Goal: Information Seeking & Learning: Learn about a topic

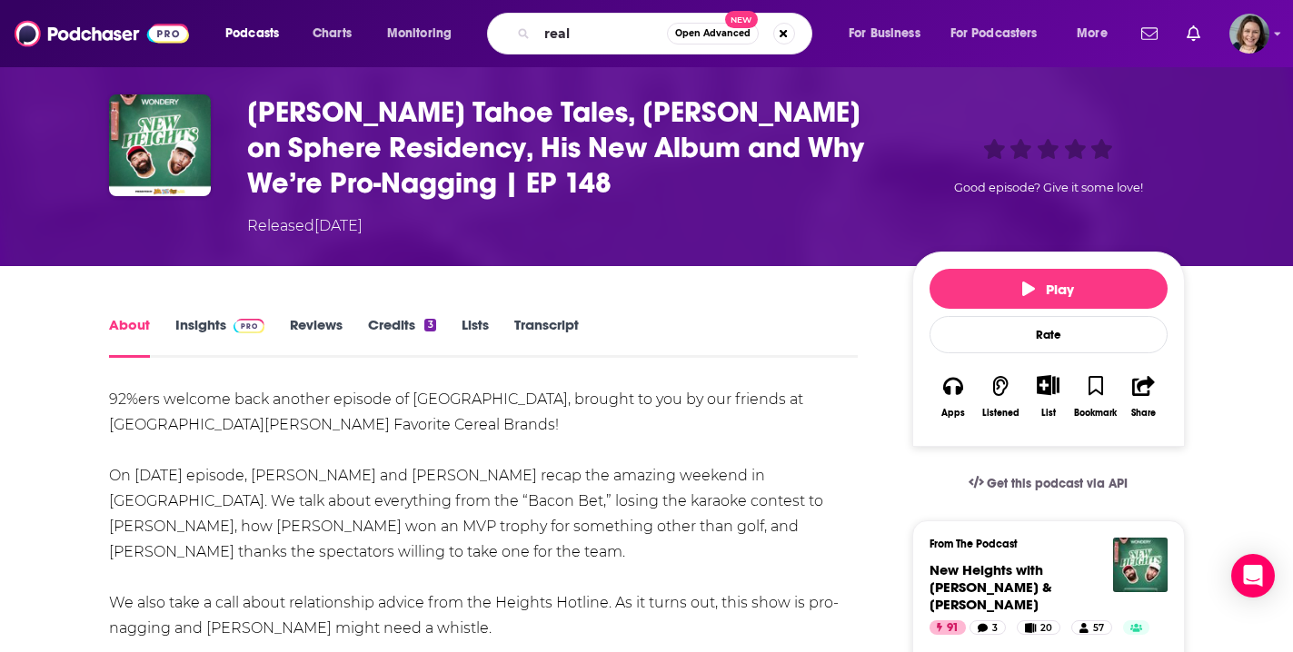
scroll to position [64, 0]
type input "real af"
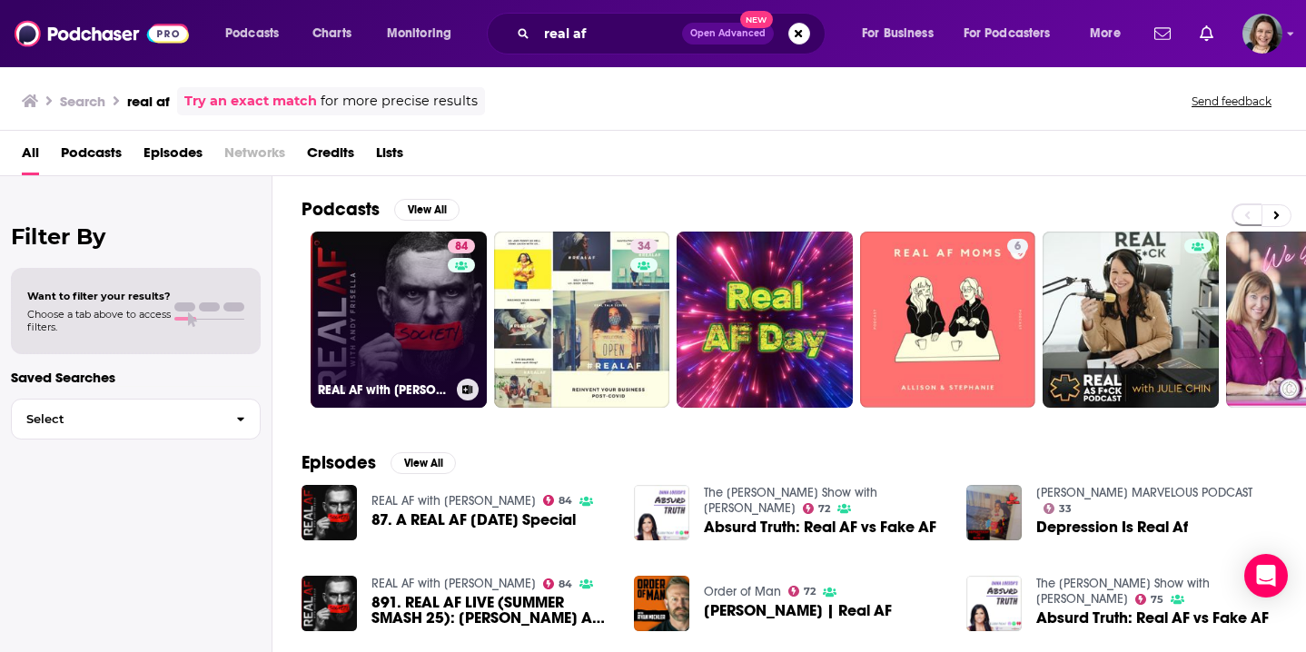
click at [456, 349] on div "84" at bounding box center [464, 309] width 32 height 140
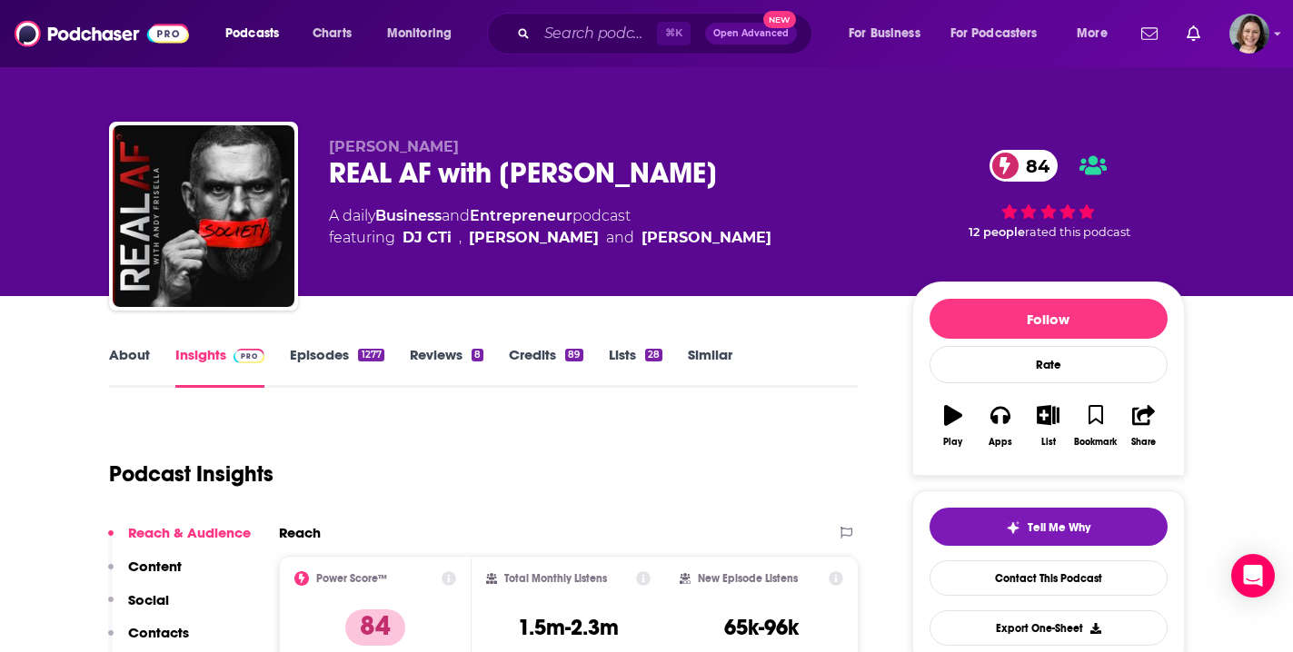
click at [331, 354] on link "Episodes 1277" at bounding box center [337, 367] width 94 height 42
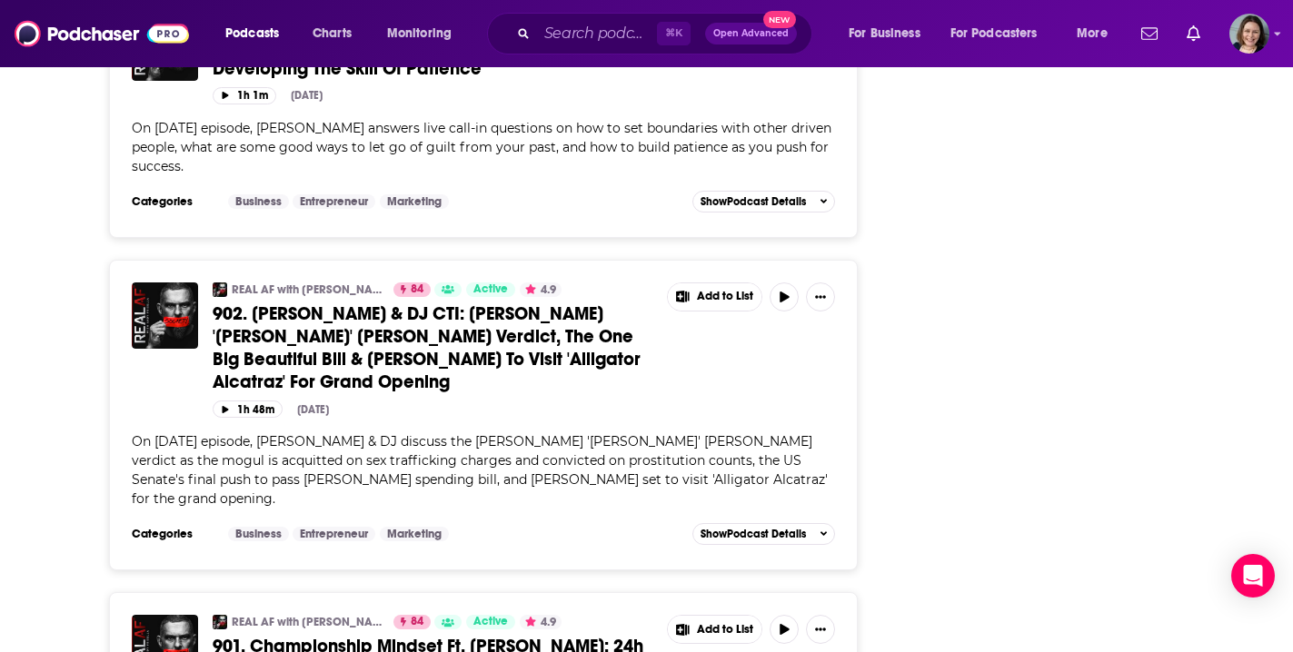
scroll to position [7175, 0]
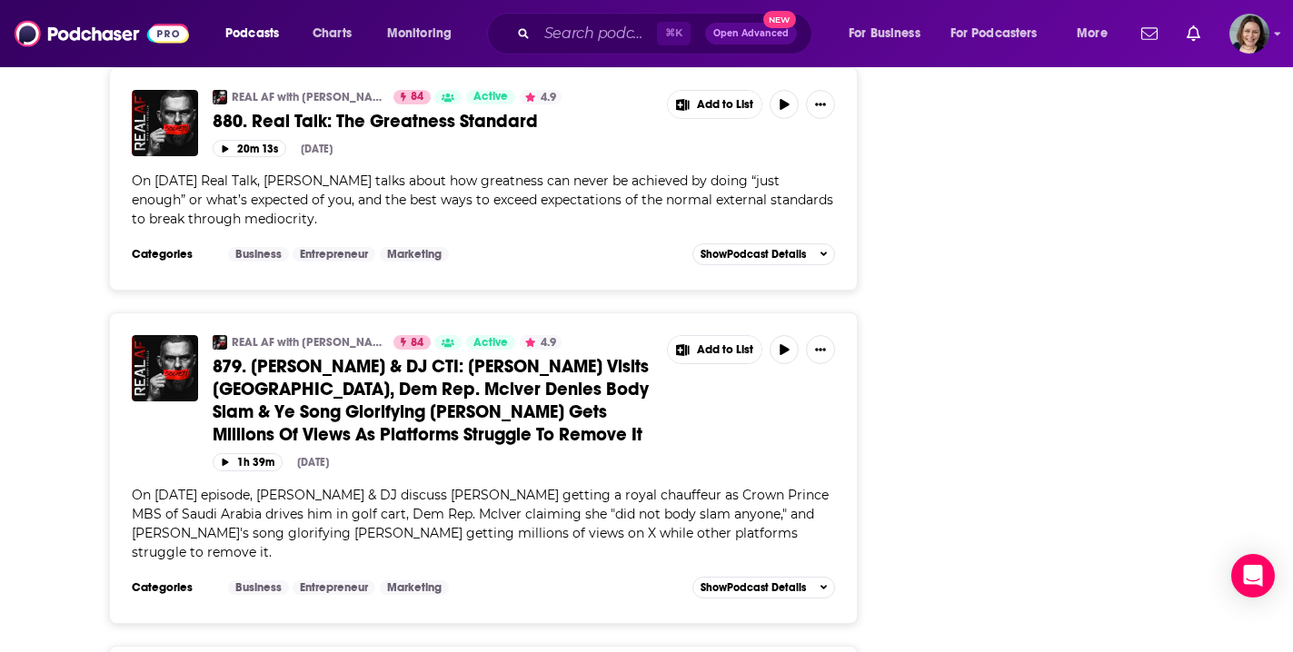
scroll to position [14436, 0]
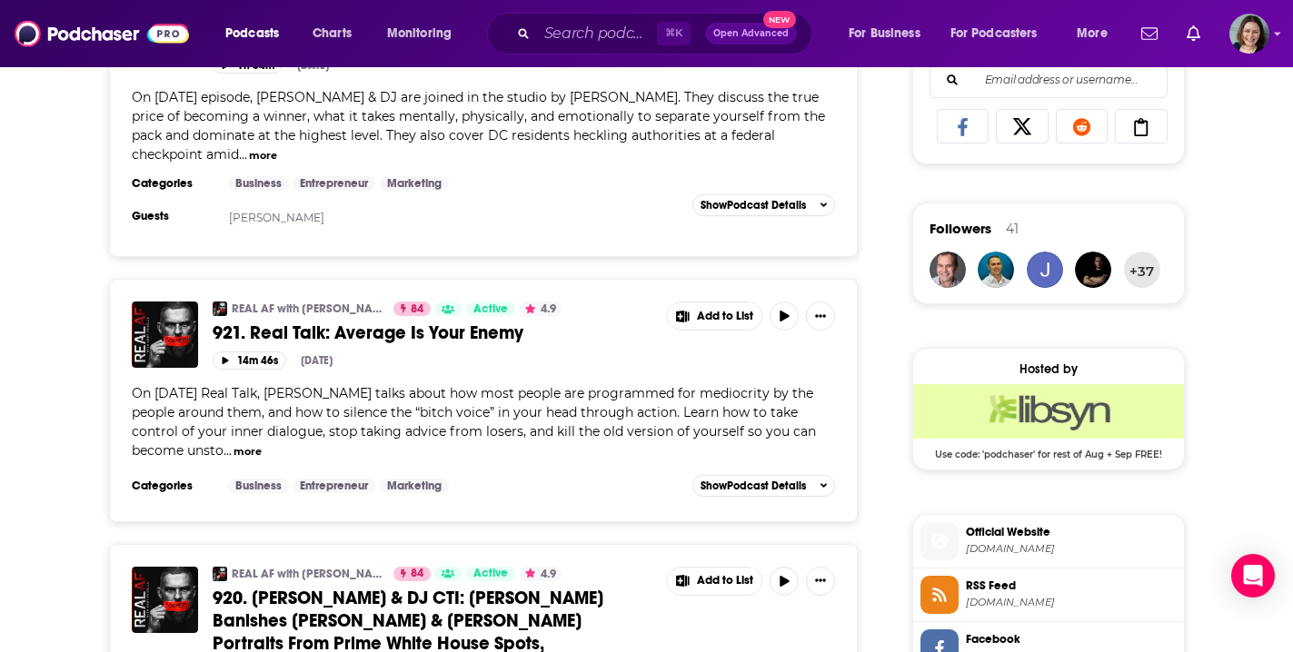
scroll to position [1225, 0]
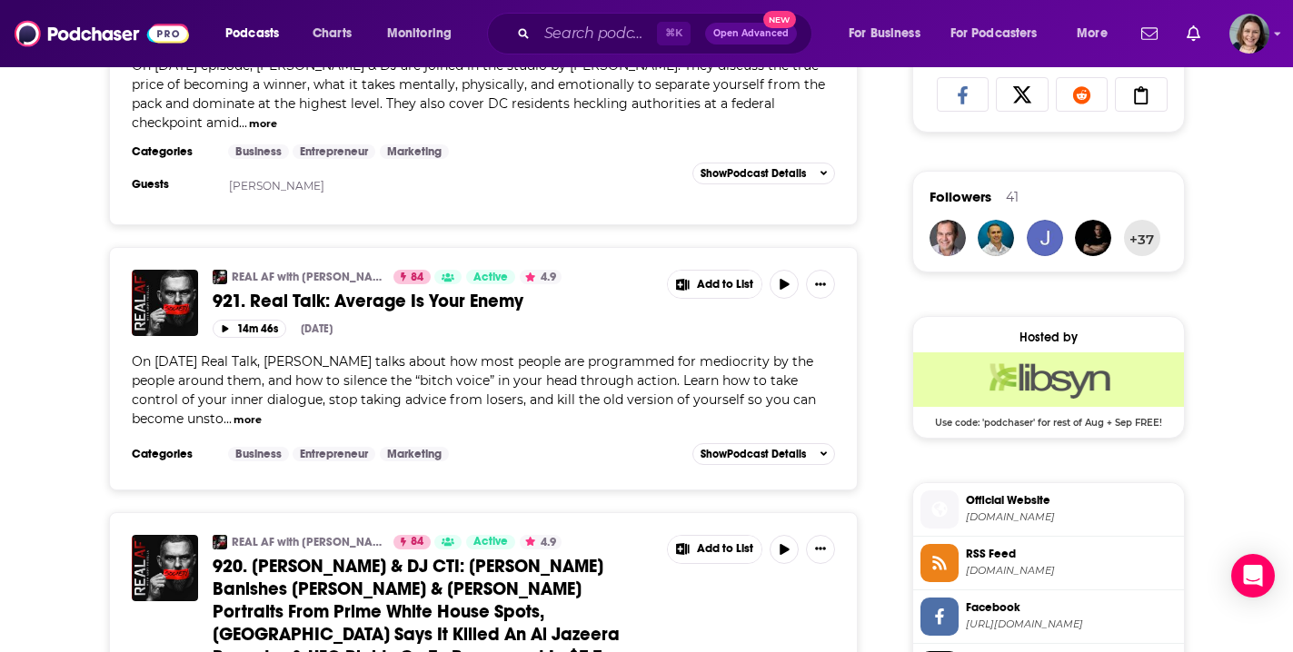
click at [262, 412] on button "more" at bounding box center [247, 419] width 28 height 15
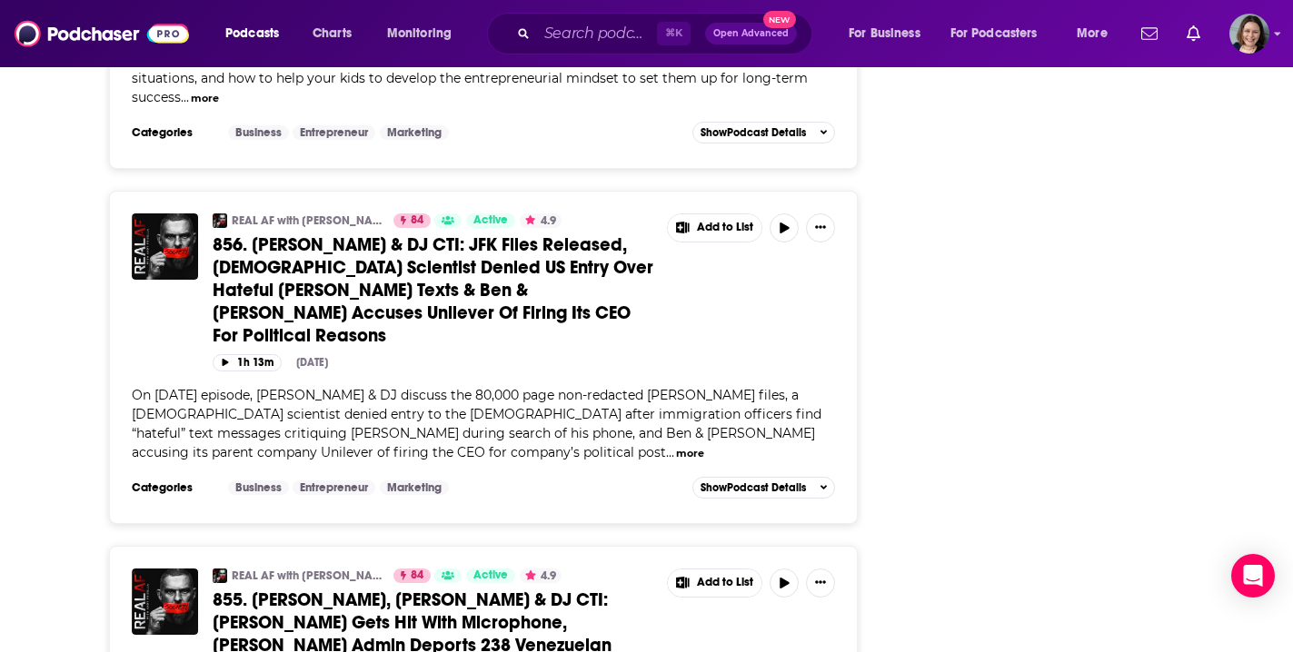
scroll to position [21862, 0]
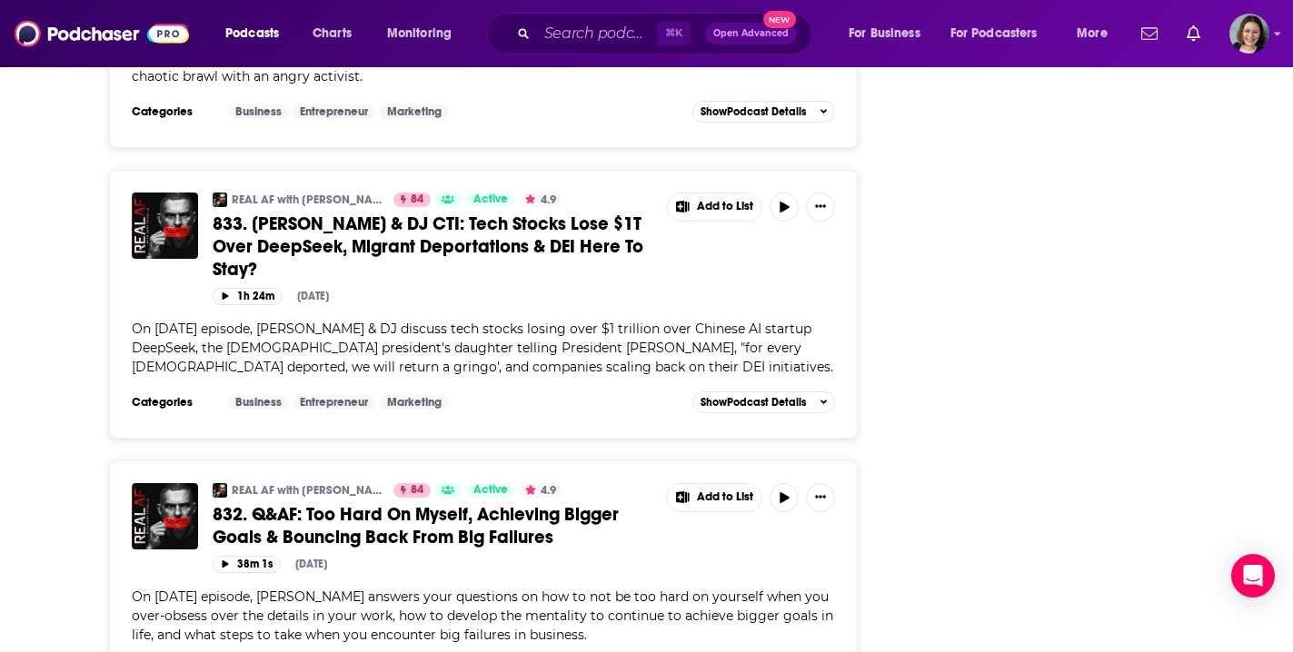
scroll to position [29042, 0]
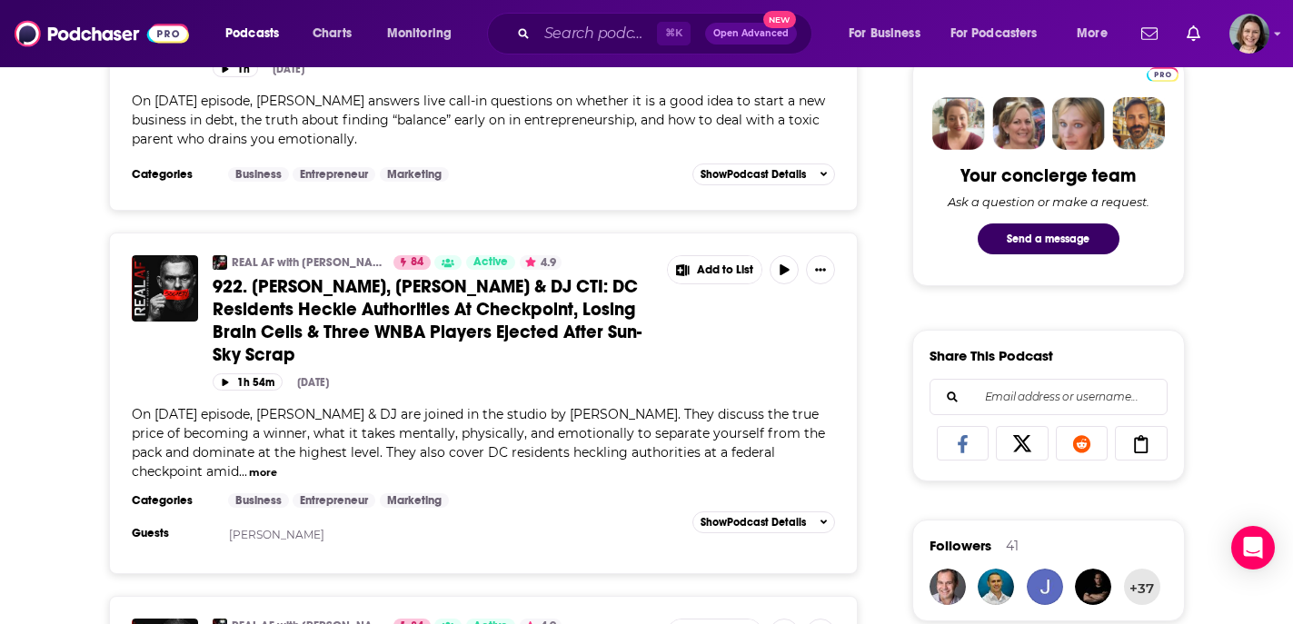
scroll to position [986, 0]
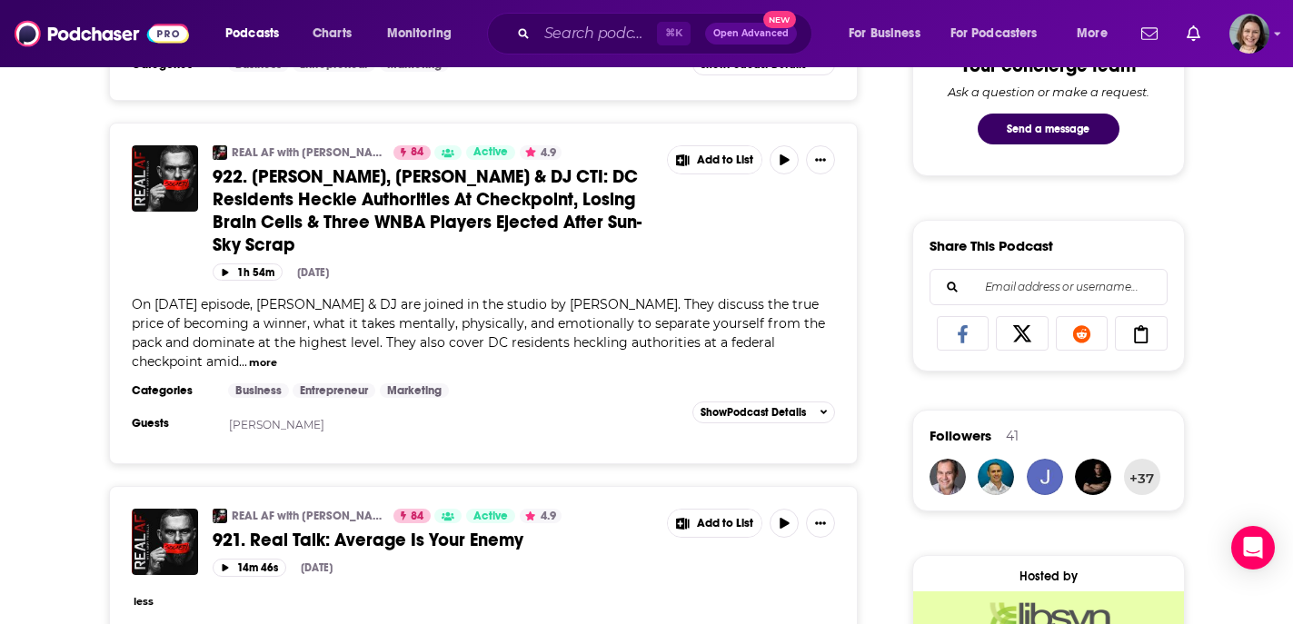
click at [277, 355] on button "more" at bounding box center [263, 362] width 28 height 15
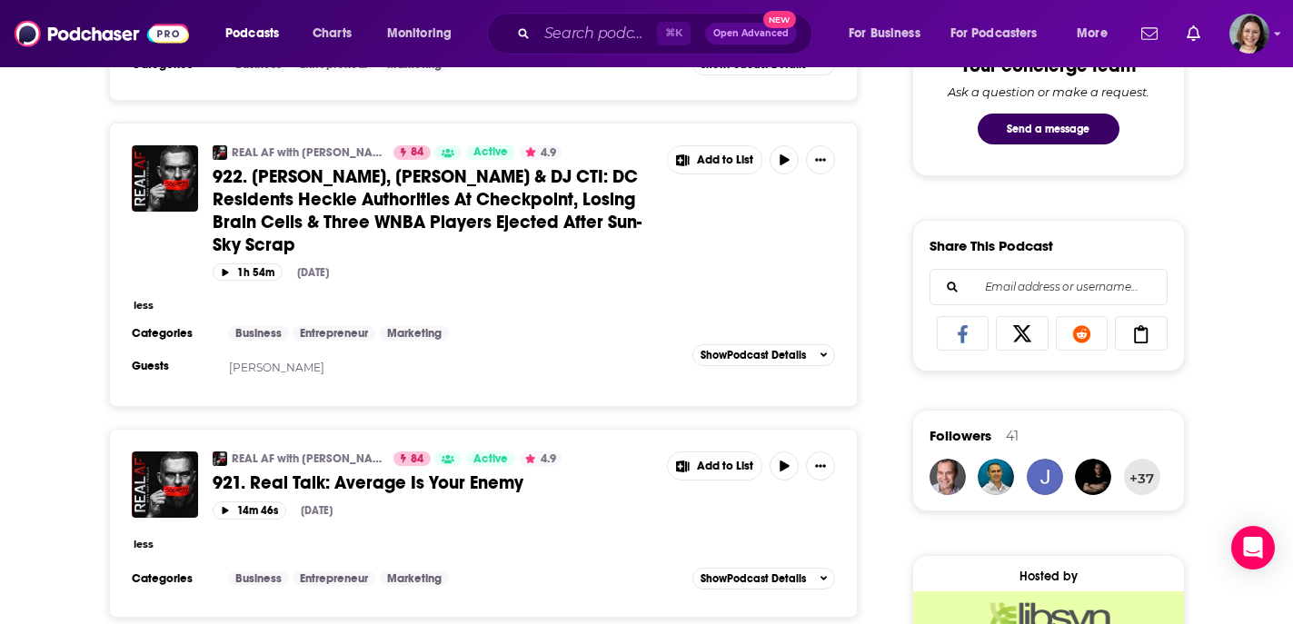
click at [559, 165] on span "922. [PERSON_NAME], [PERSON_NAME] & DJ CTI: DC Residents Heckle Authorities At …" at bounding box center [427, 210] width 429 height 91
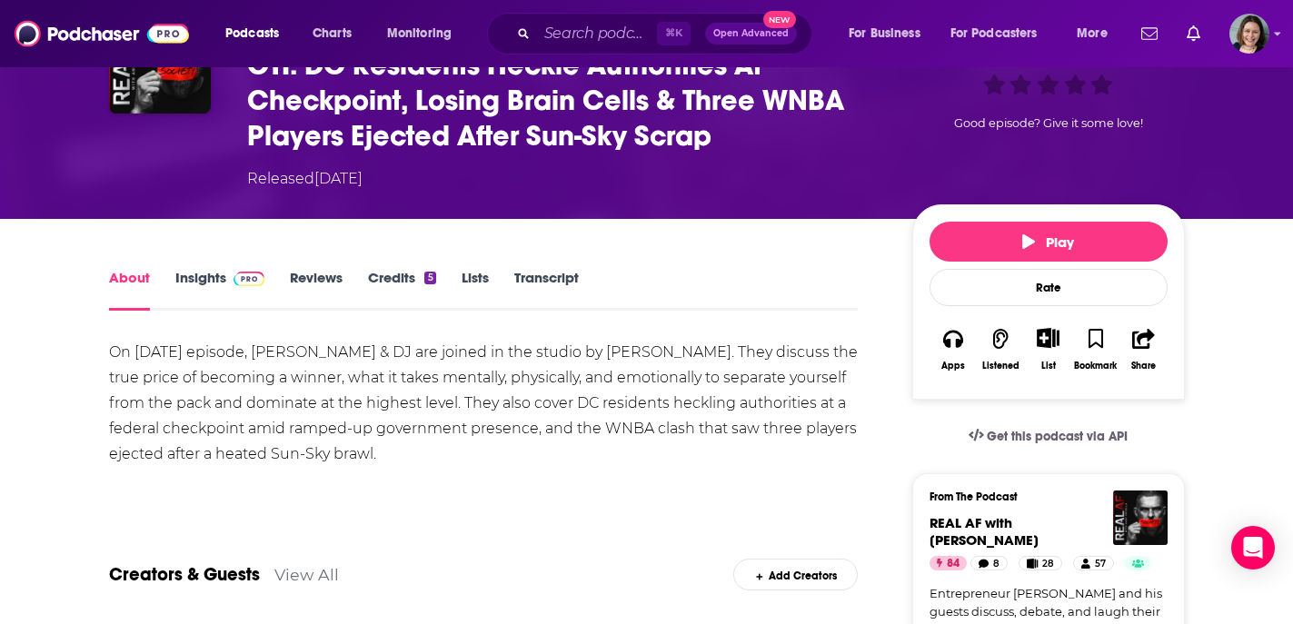
scroll to position [149, 0]
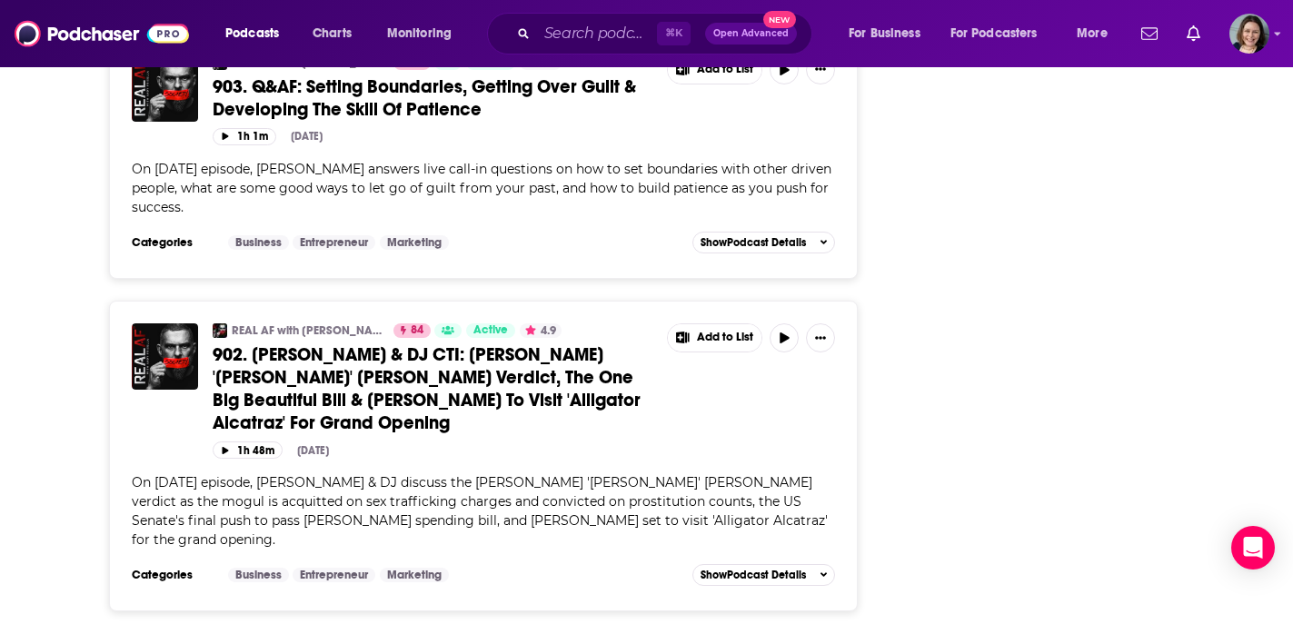
scroll to position [7203, 0]
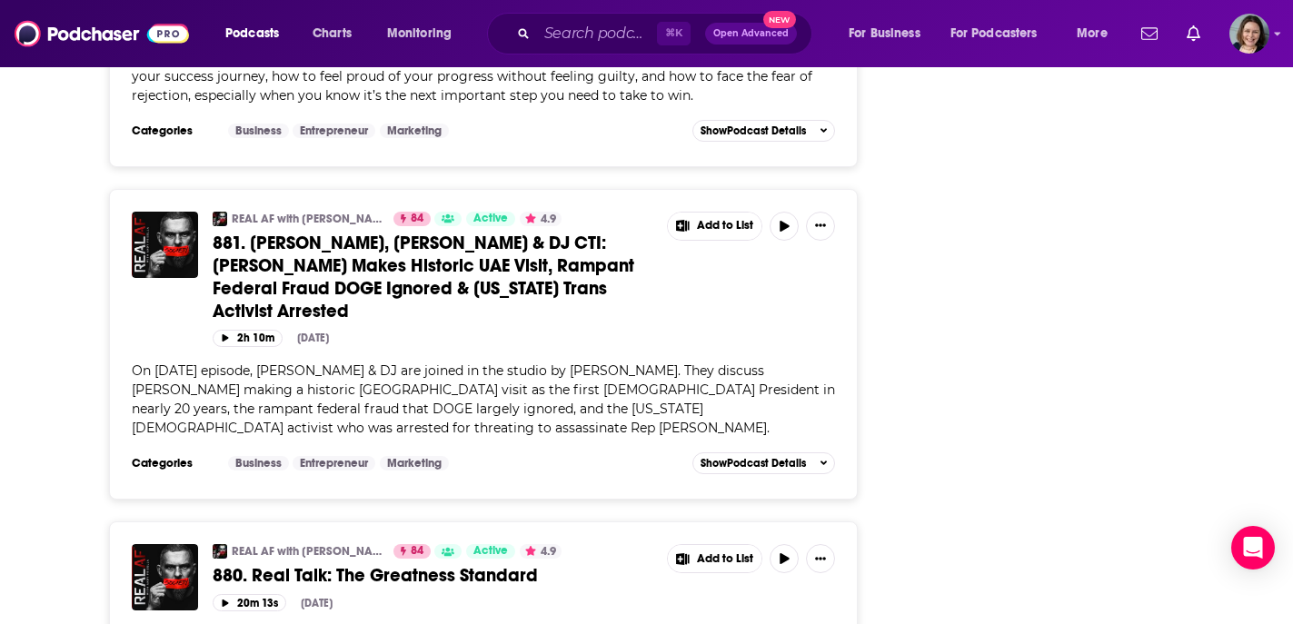
scroll to position [13717, 0]
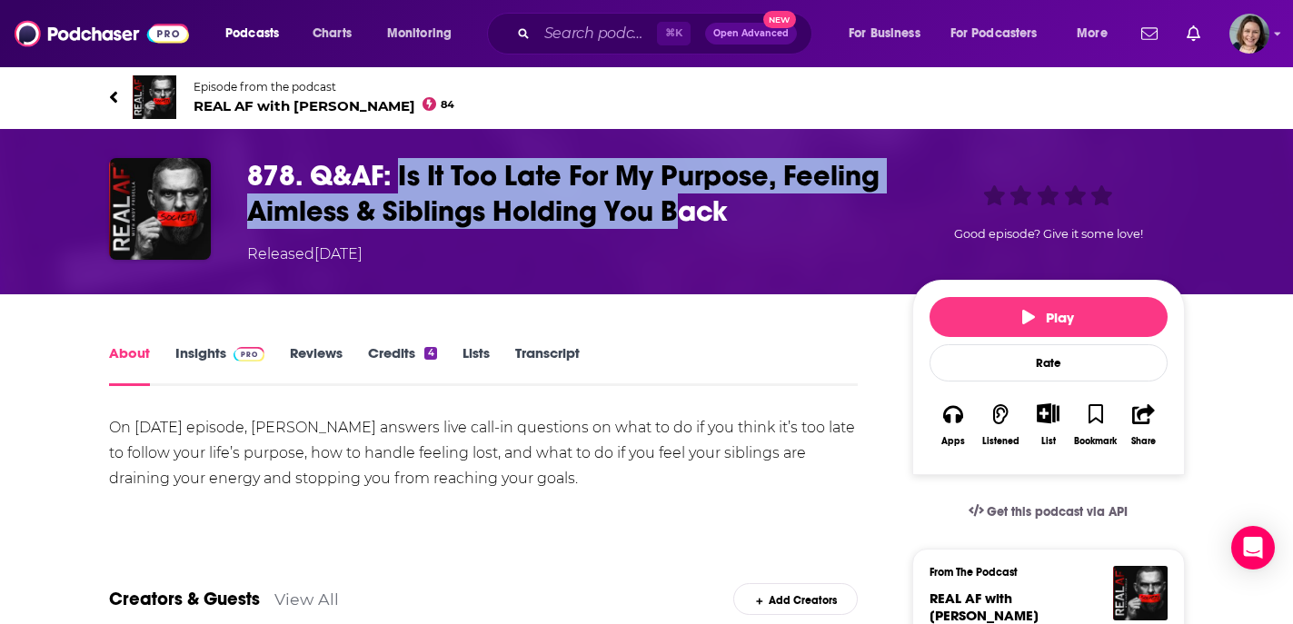
drag, startPoint x: 395, startPoint y: 174, endPoint x: 727, endPoint y: 216, distance: 334.2
click at [723, 212] on h1 "878. Q&AF: Is It Too Late For My Purpose, Feeling Aimless & Siblings Holding Yo…" at bounding box center [565, 193] width 636 height 71
click at [727, 218] on h1 "878. Q&AF: Is It Too Late For My Purpose, Feeling Aimless & Siblings Holding Yo…" at bounding box center [565, 193] width 636 height 71
drag, startPoint x: 727, startPoint y: 217, endPoint x: 400, endPoint y: 172, distance: 330.1
click at [400, 172] on h1 "878. Q&AF: Is It Too Late For My Purpose, Feeling Aimless & Siblings Holding Yo…" at bounding box center [565, 193] width 636 height 71
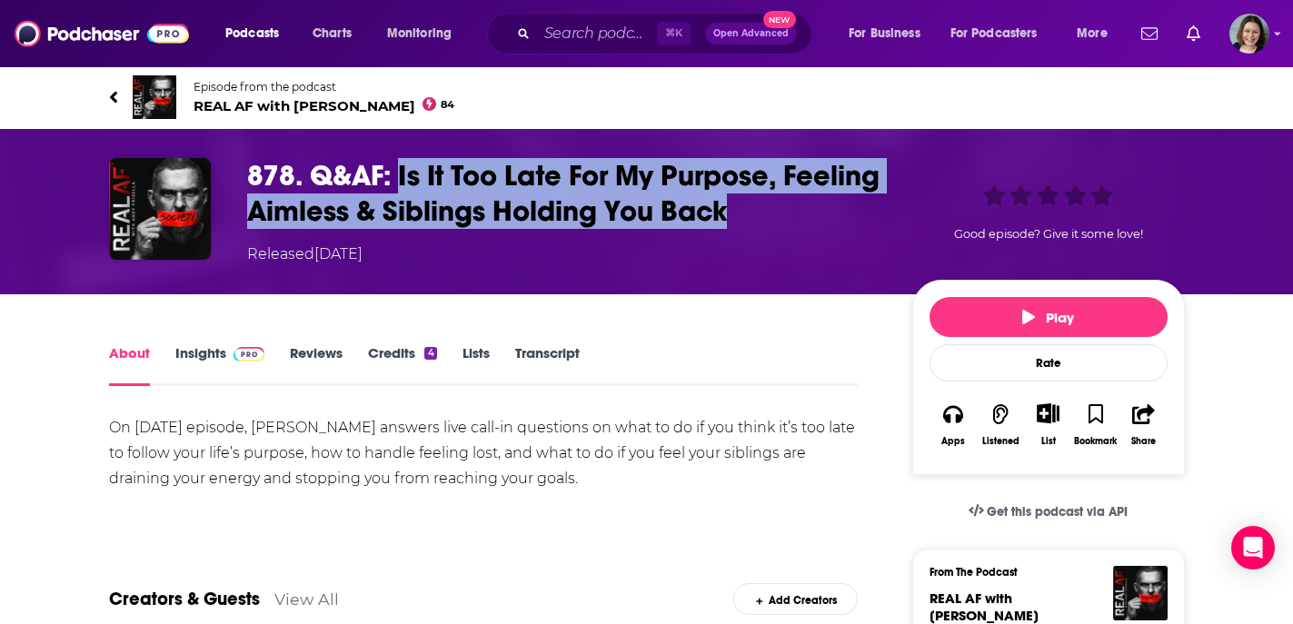
copy h1 "Is It Too Late For My Purpose, Feeling Aimless & Siblings Holding You Back"
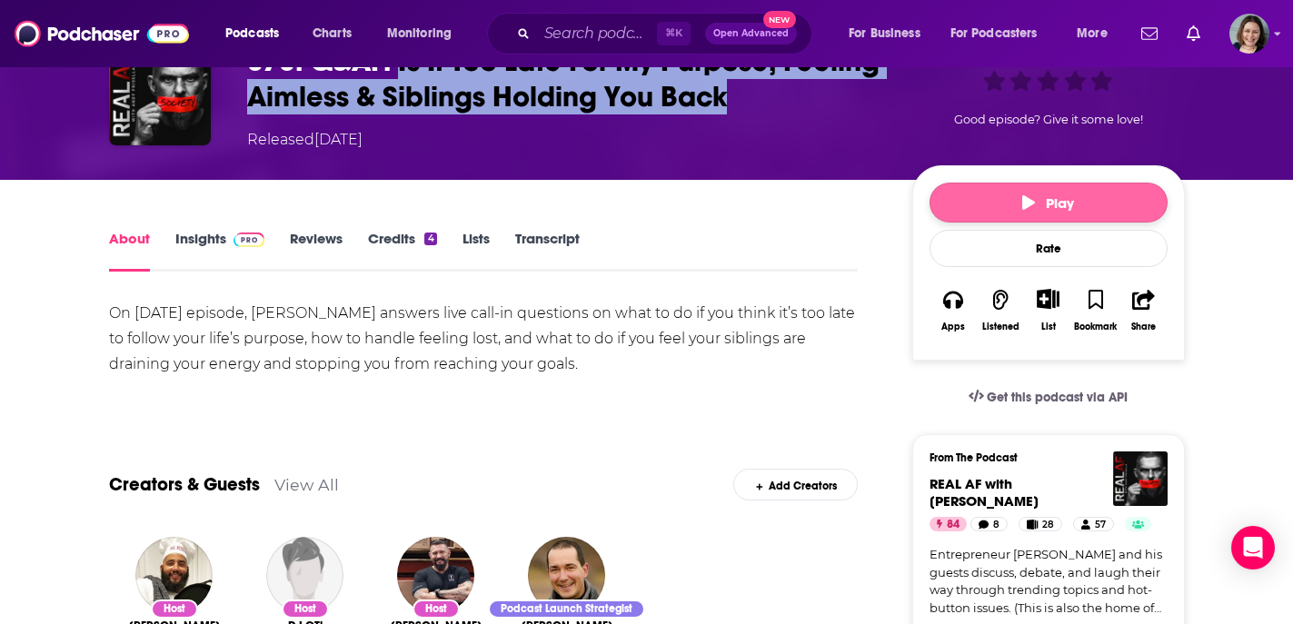
click at [1055, 205] on span "Play" at bounding box center [1048, 202] width 52 height 17
